Goal: Transaction & Acquisition: Obtain resource

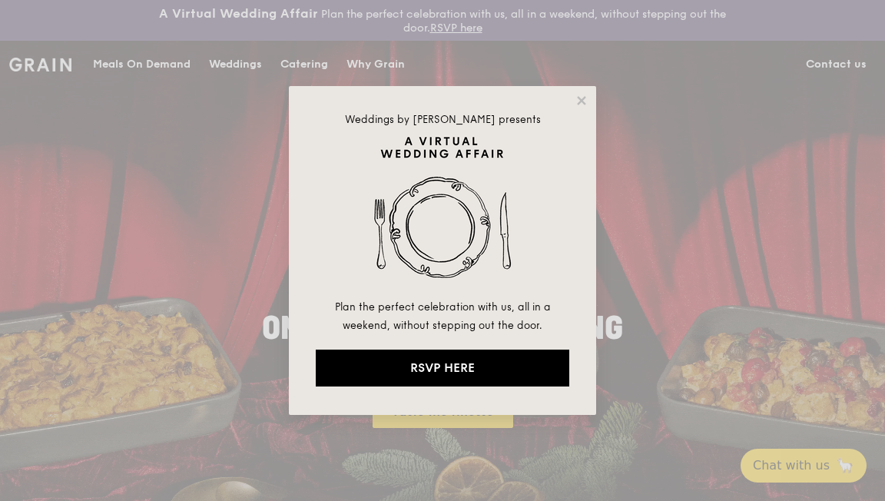
drag, startPoint x: 84, startPoint y: 435, endPoint x: 876, endPoint y: 88, distance: 864.0
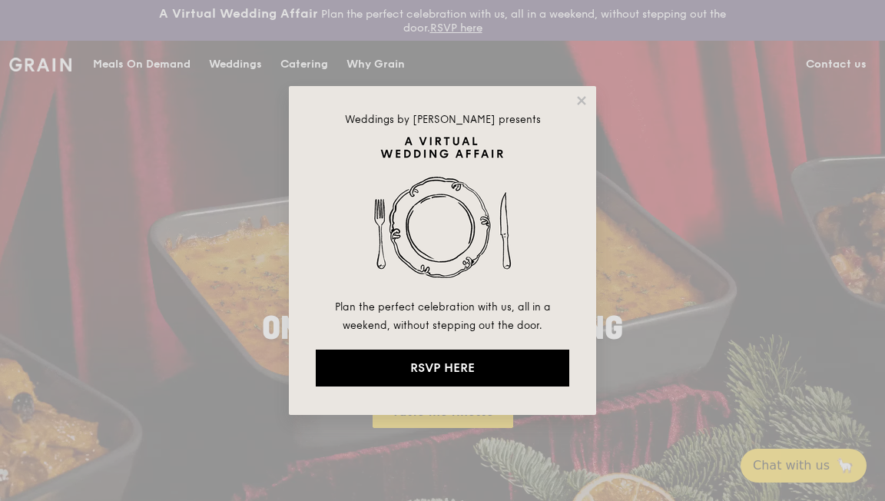
click at [878, 88] on div "Weddings by Grain presents Plan the perfect celebration with us, all in a weeke…" at bounding box center [442, 250] width 885 height 501
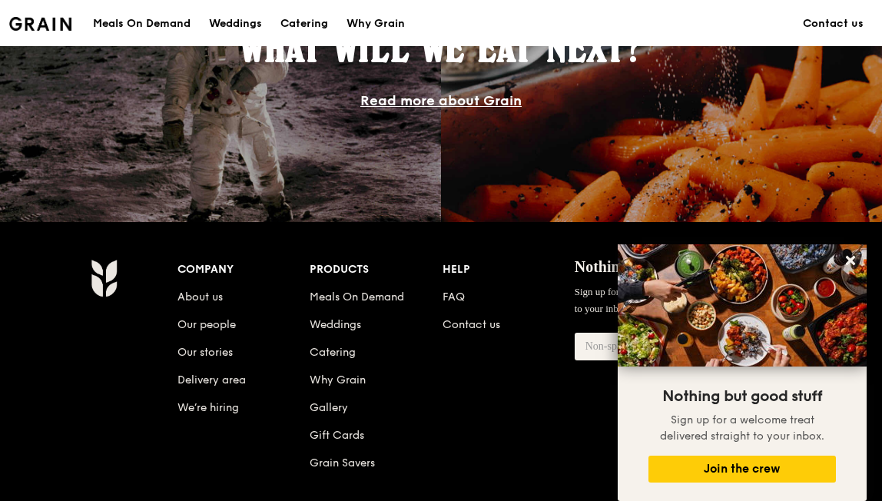
scroll to position [1459, 0]
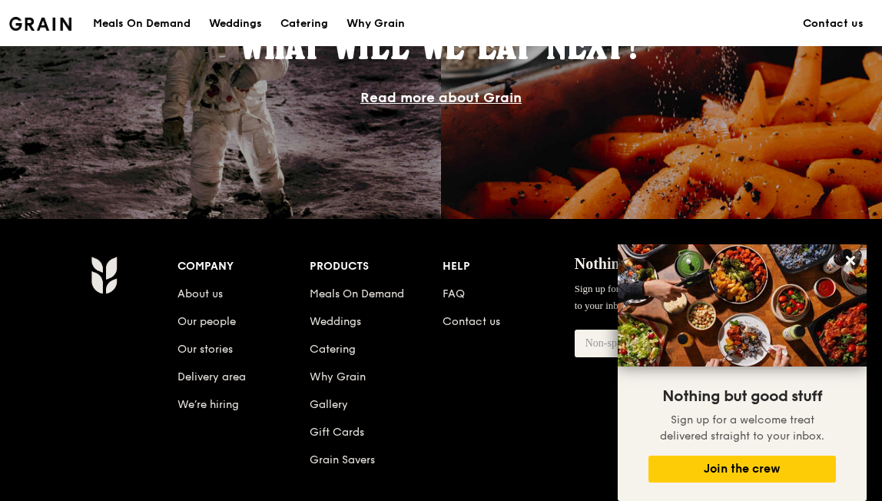
click at [350, 272] on div "Products" at bounding box center [376, 267] width 132 height 22
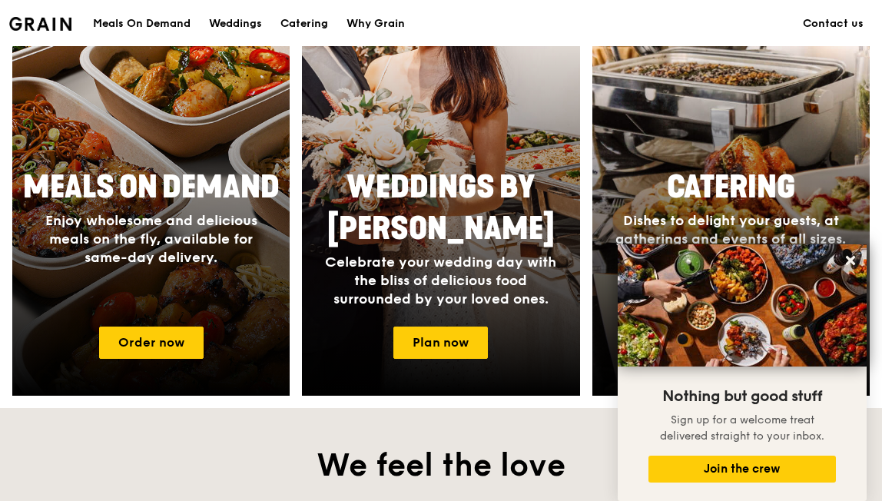
scroll to position [768, 0]
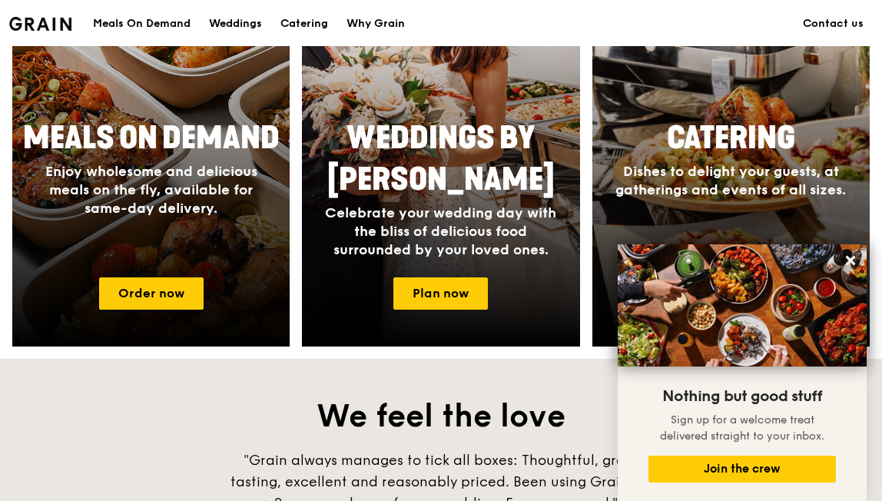
click at [159, 297] on link "Order now" at bounding box center [151, 293] width 104 height 32
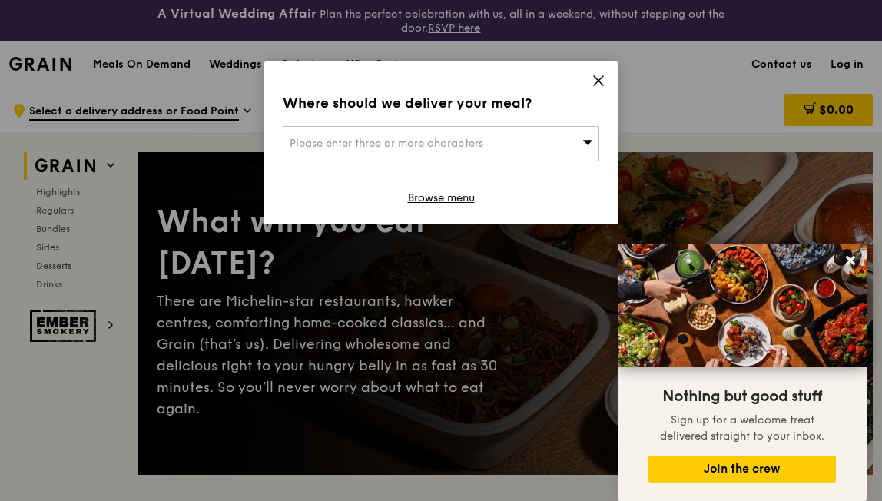
click at [442, 195] on link "Browse menu" at bounding box center [441, 197] width 67 height 15
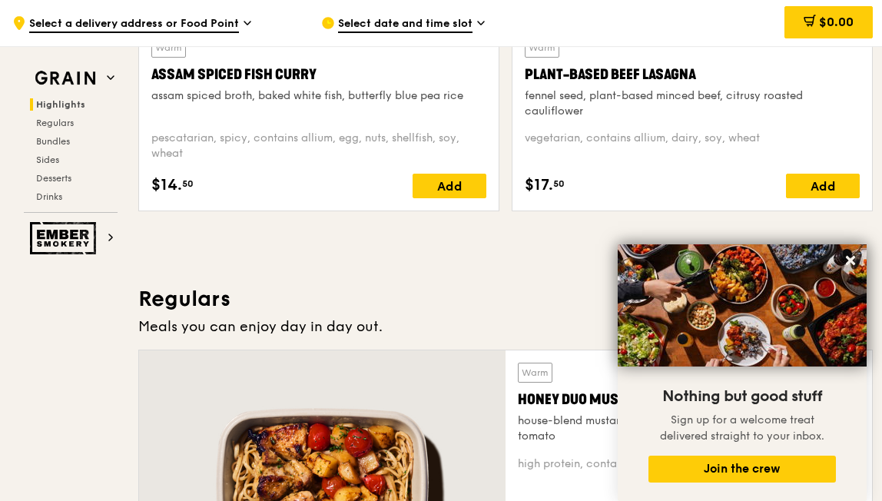
scroll to position [845, 0]
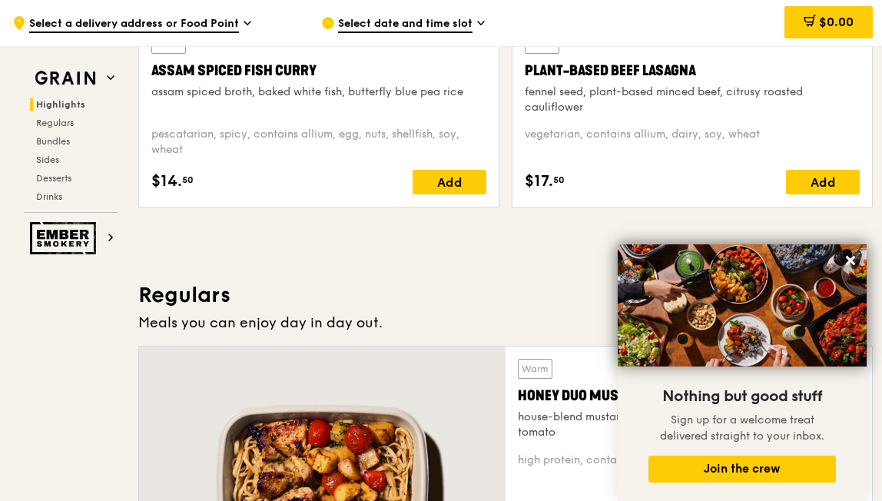
click at [854, 260] on icon at bounding box center [850, 260] width 14 height 14
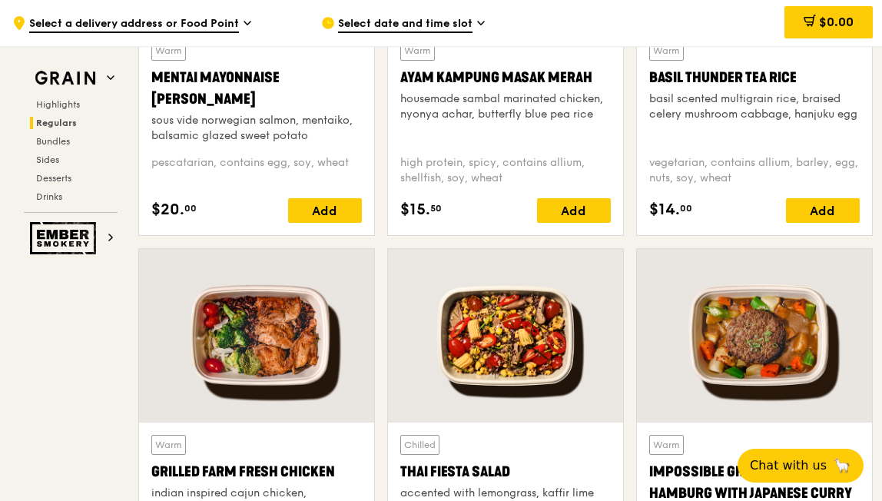
scroll to position [1598, 0]
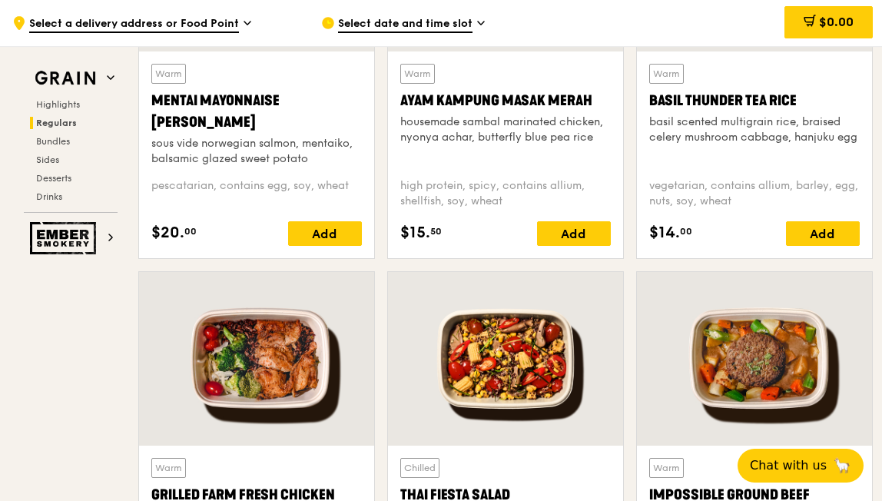
click at [55, 137] on span "Bundles" at bounding box center [53, 141] width 34 height 11
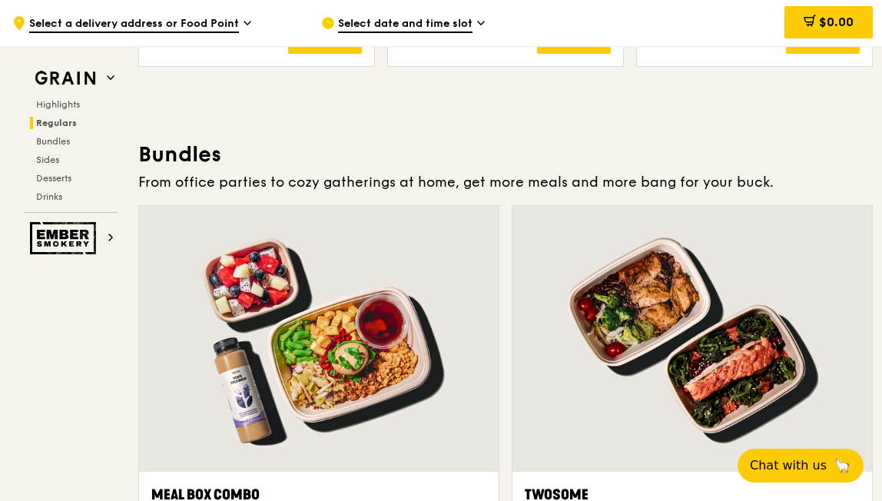
scroll to position [2261, 0]
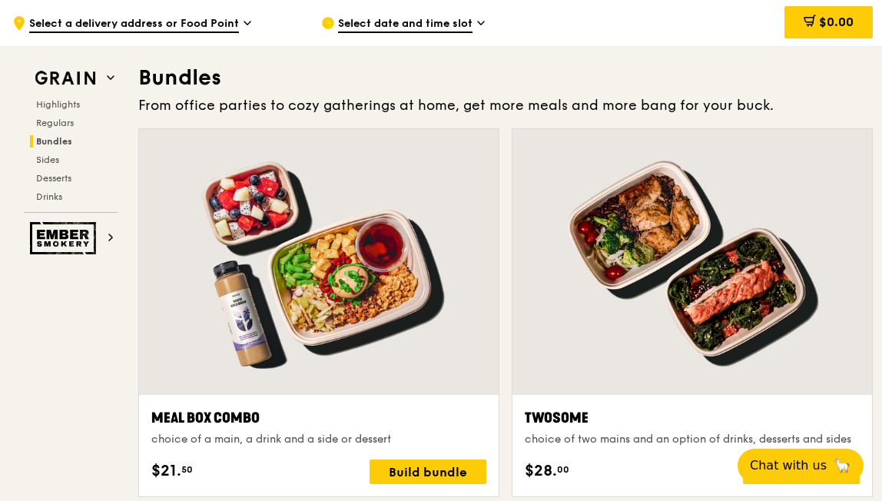
click at [64, 123] on span "Regulars" at bounding box center [55, 123] width 38 height 11
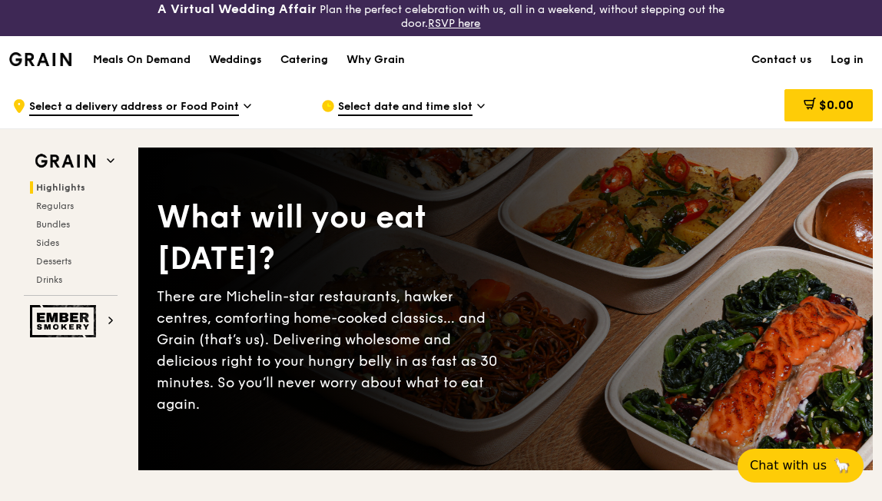
scroll to position [0, 0]
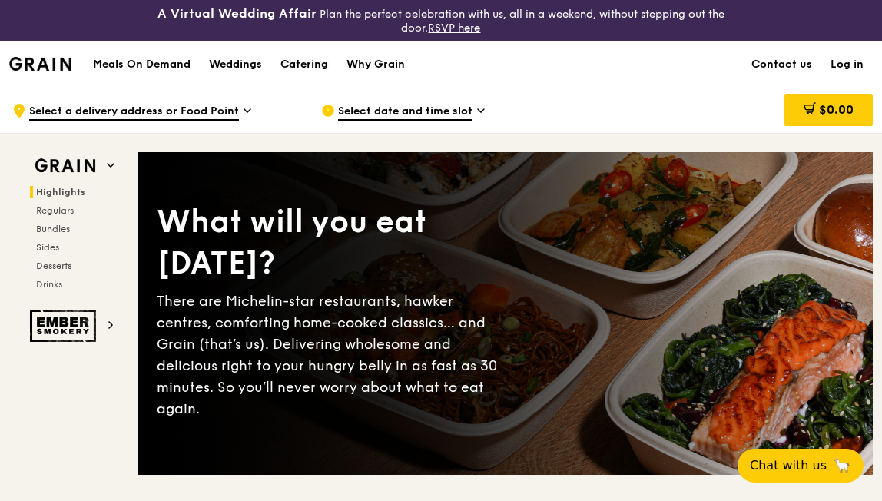
click at [315, 66] on div "Catering" at bounding box center [304, 64] width 48 height 46
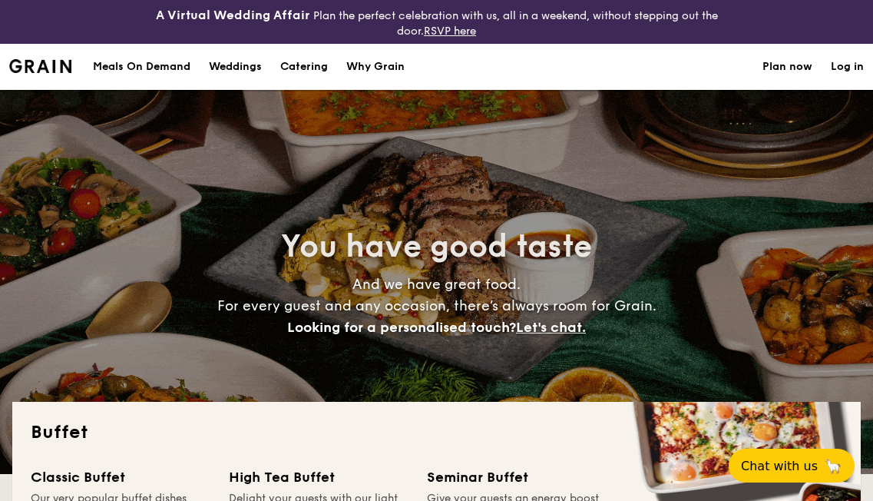
select select
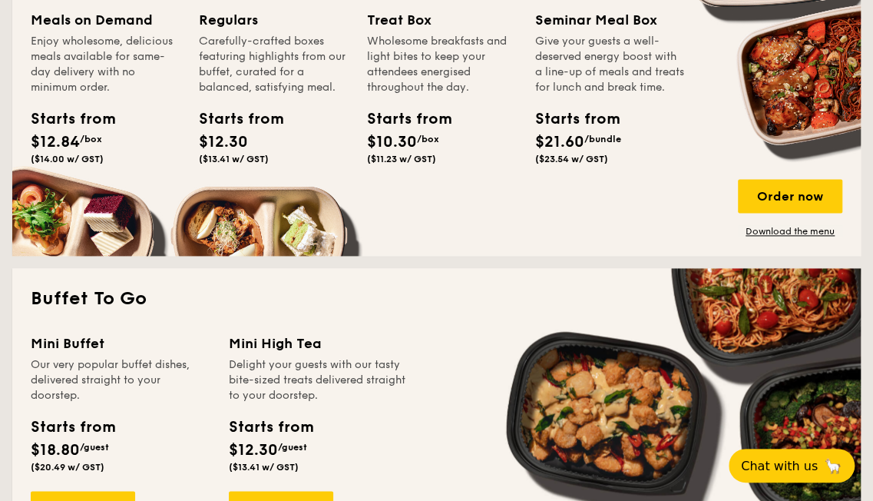
scroll to position [845, 0]
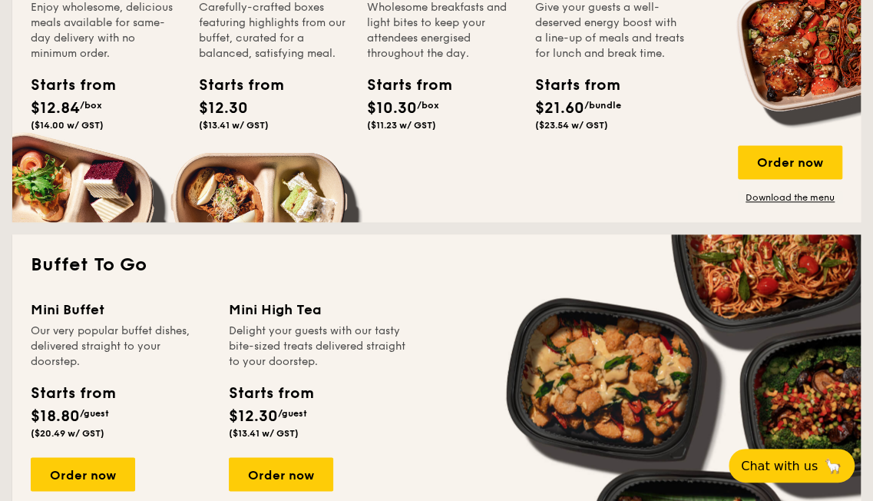
click at [800, 197] on link "Download the menu" at bounding box center [790, 197] width 104 height 12
